Goal: Find specific page/section: Find specific page/section

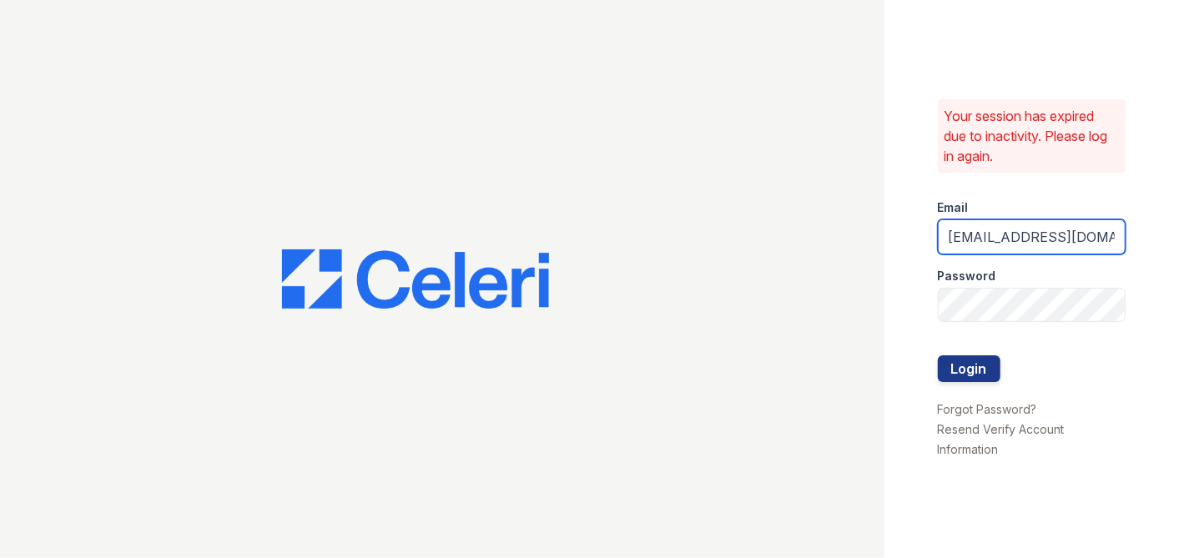
click at [1101, 244] on input "eoquendo@mmgmgt.com" at bounding box center [1032, 236] width 188 height 35
type input "m"
click at [963, 242] on input "m" at bounding box center [1032, 236] width 188 height 35
type input "lreed@mmgmgt.com"
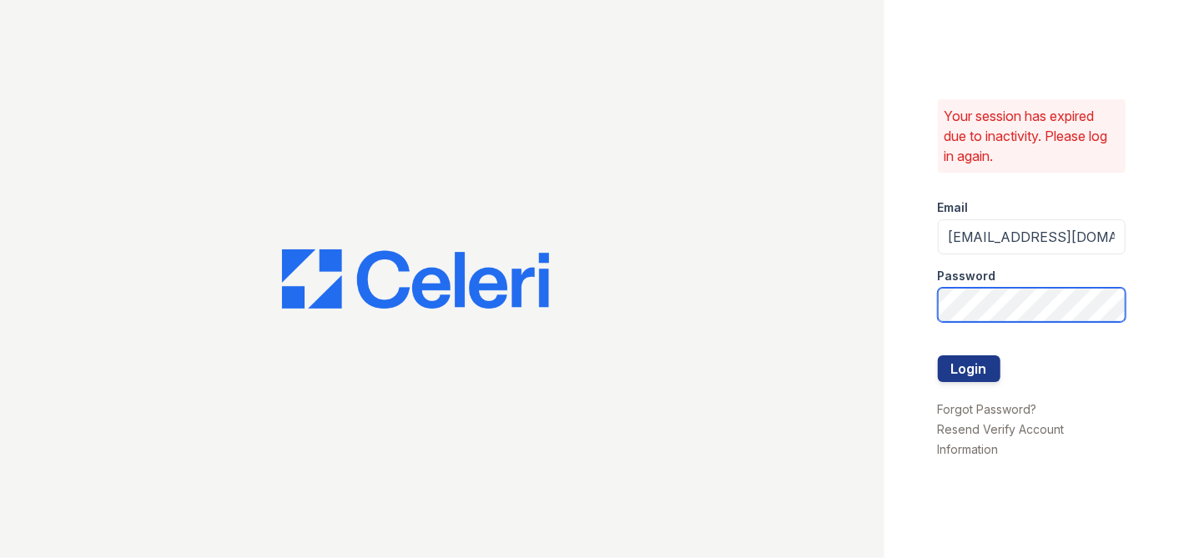
click at [938, 355] on button "Login" at bounding box center [969, 368] width 63 height 27
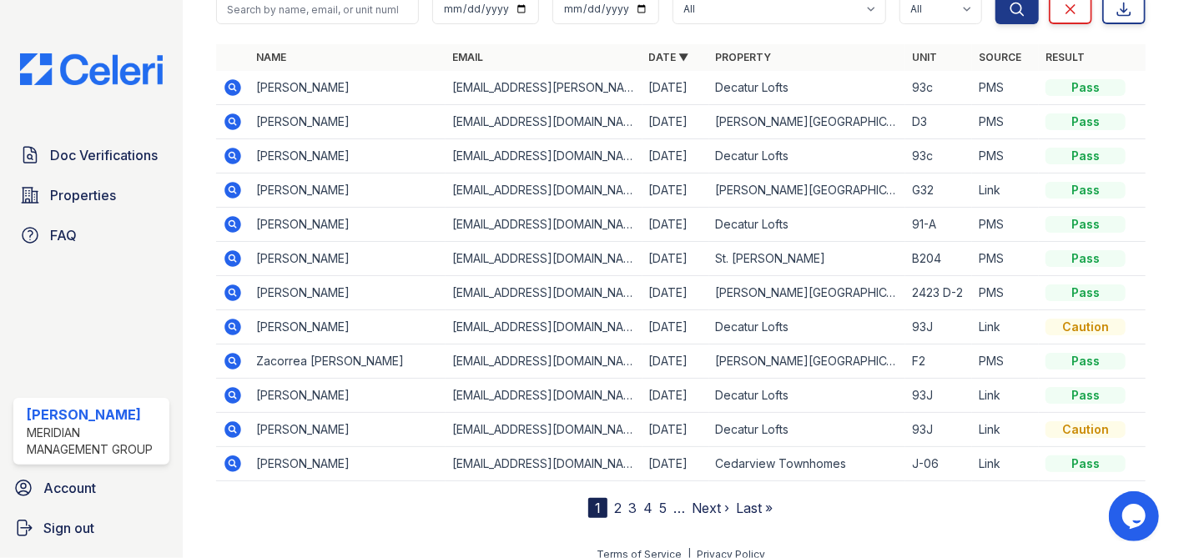
scroll to position [173, 0]
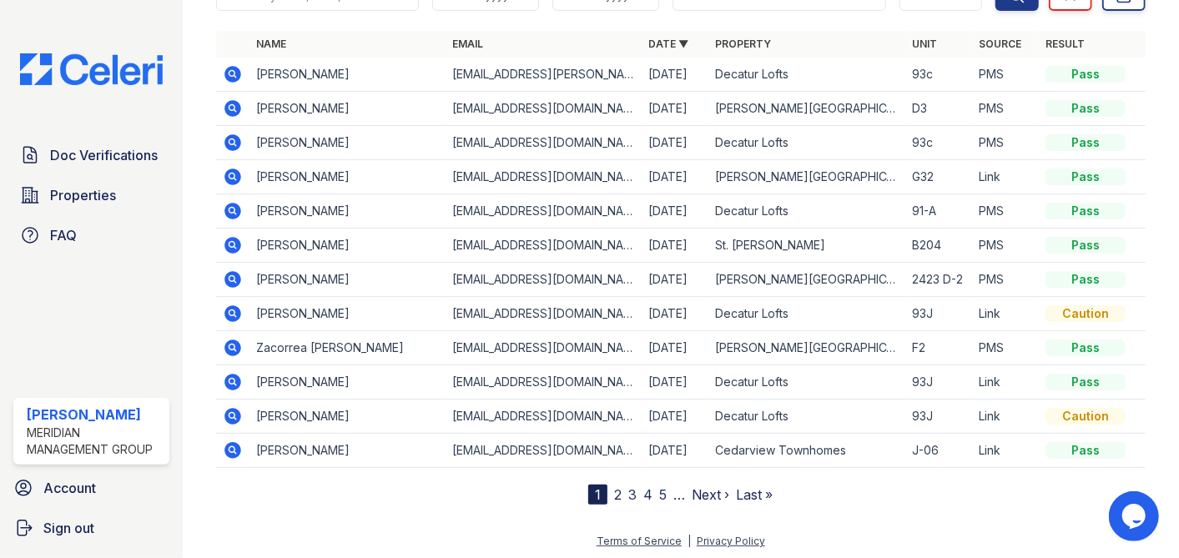
click at [741, 45] on link "Property" at bounding box center [744, 44] width 56 height 13
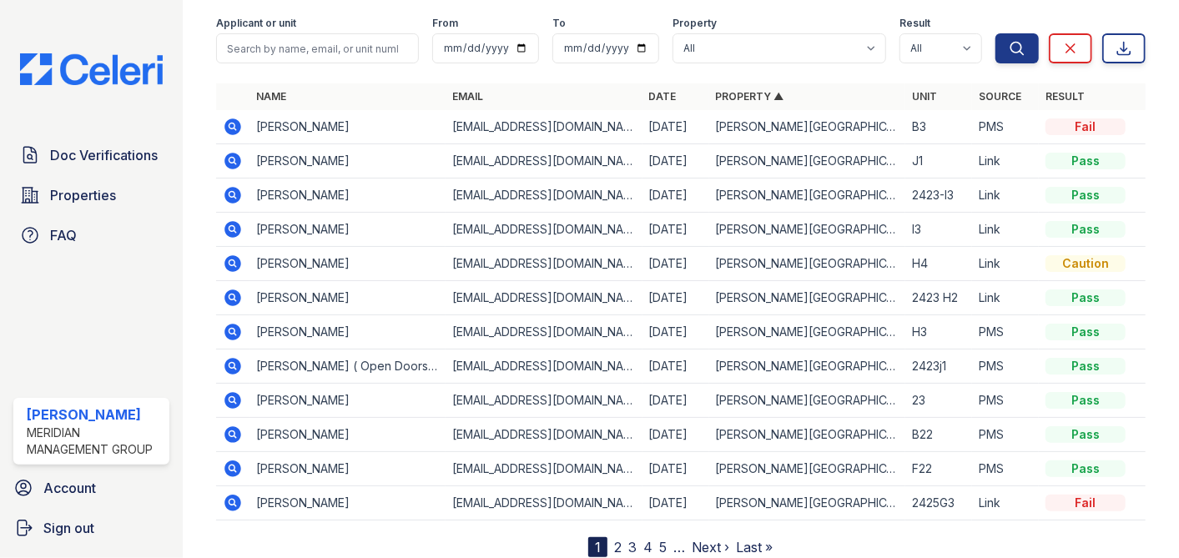
scroll to position [126, 0]
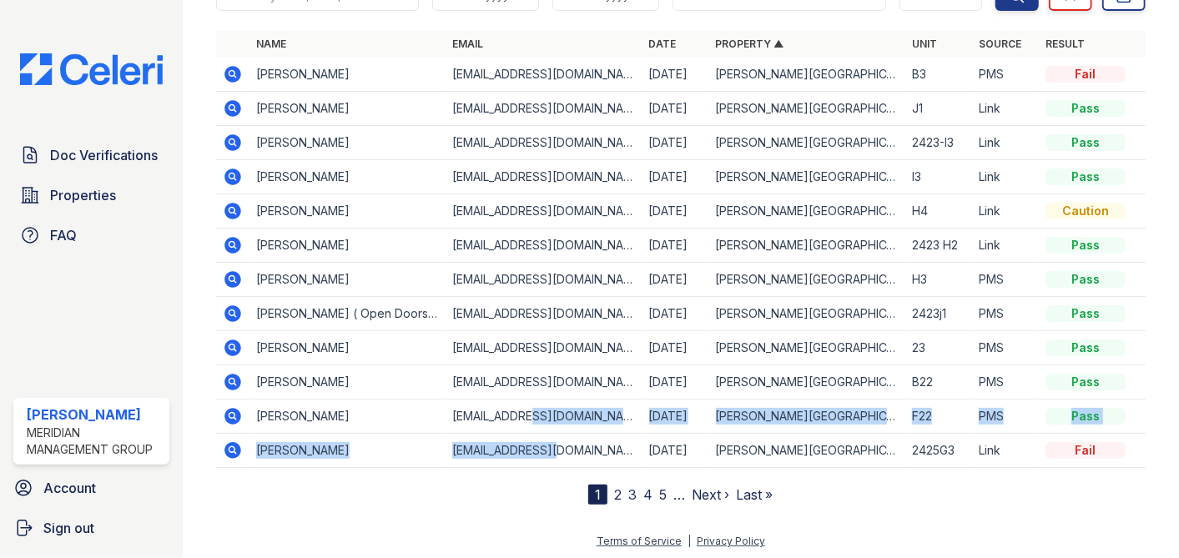
drag, startPoint x: 627, startPoint y: 452, endPoint x: 529, endPoint y: 403, distance: 110.1
click at [529, 403] on tbody "[PERSON_NAME] [EMAIL_ADDRESS][DOMAIN_NAME] [DATE] [PERSON_NAME][GEOGRAPHIC_DATA…" at bounding box center [680, 263] width 929 height 410
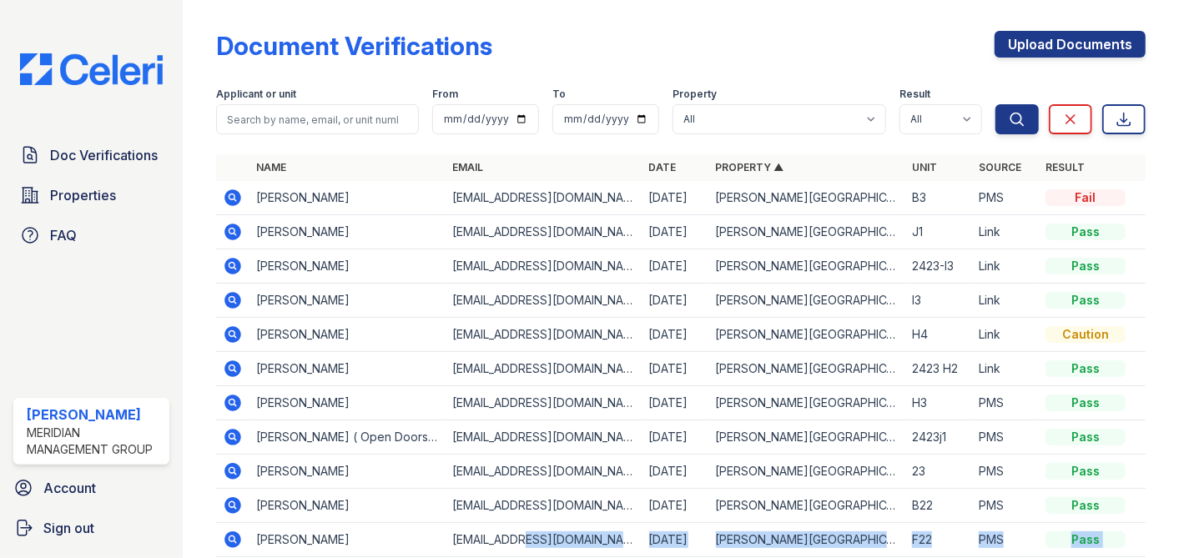
scroll to position [0, 0]
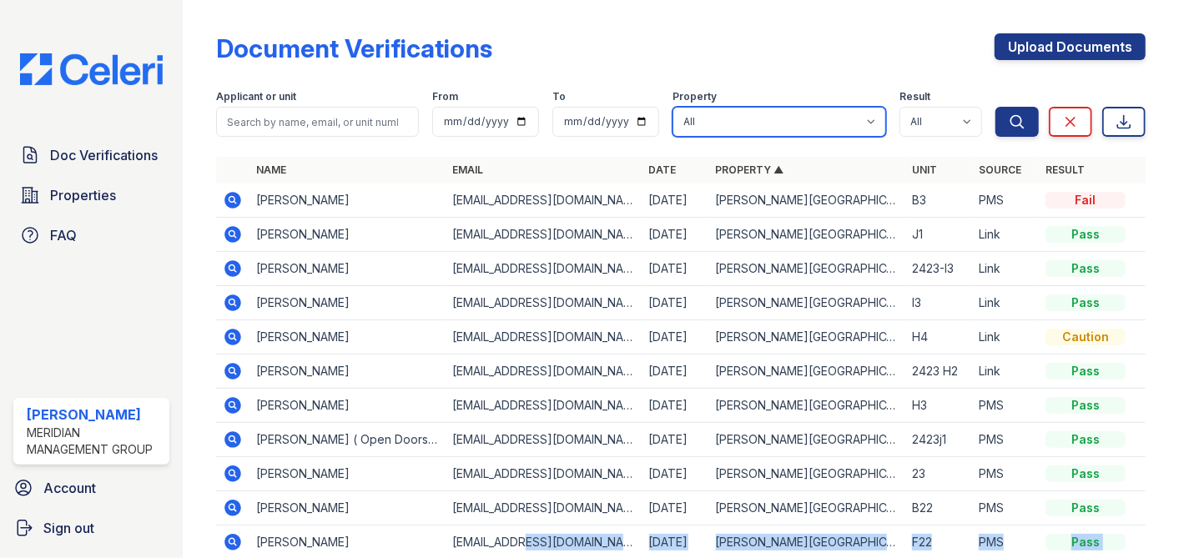
click at [794, 125] on select "All [PERSON_NAME][GEOGRAPHIC_DATA] [PERSON_NAME] [GEOGRAPHIC_DATA] [GEOGRAPHIC_…" at bounding box center [779, 122] width 214 height 30
select select "275"
click at [672, 107] on select "All [PERSON_NAME][GEOGRAPHIC_DATA] [PERSON_NAME] [GEOGRAPHIC_DATA] [GEOGRAPHIC_…" at bounding box center [779, 122] width 214 height 30
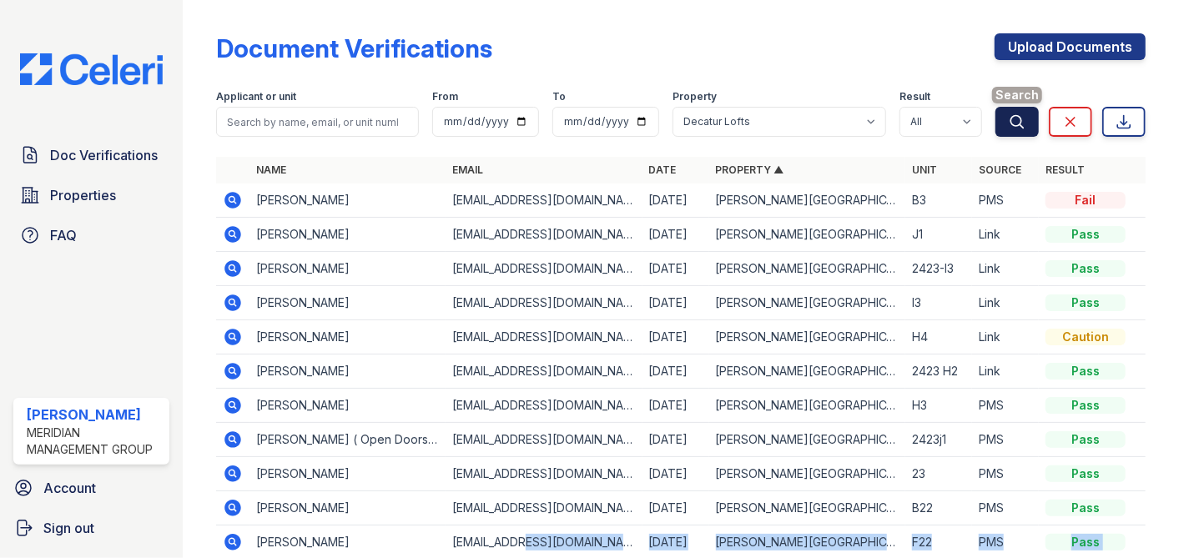
click at [995, 125] on button "Search" at bounding box center [1016, 122] width 43 height 30
